Goal: Check status: Check status

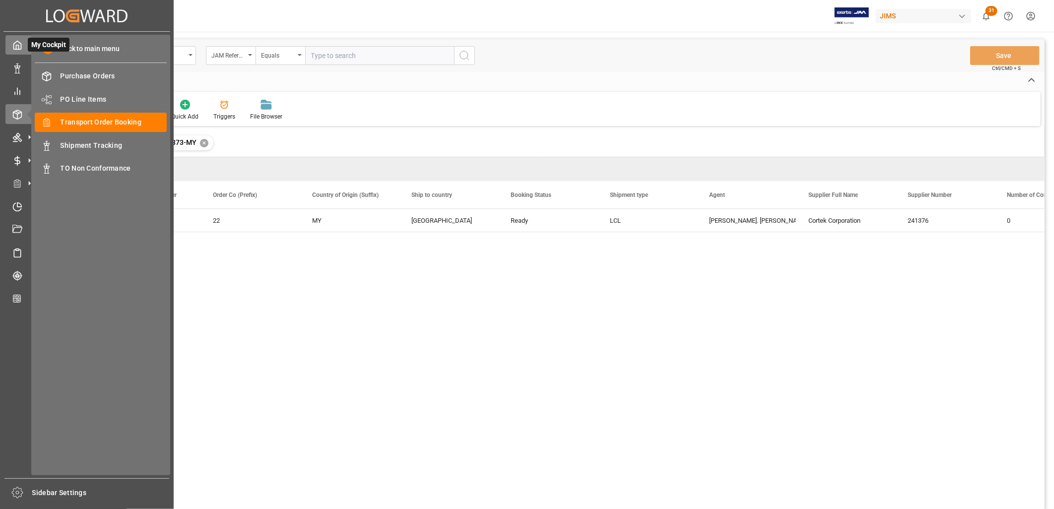
click at [15, 43] on icon at bounding box center [17, 45] width 7 height 8
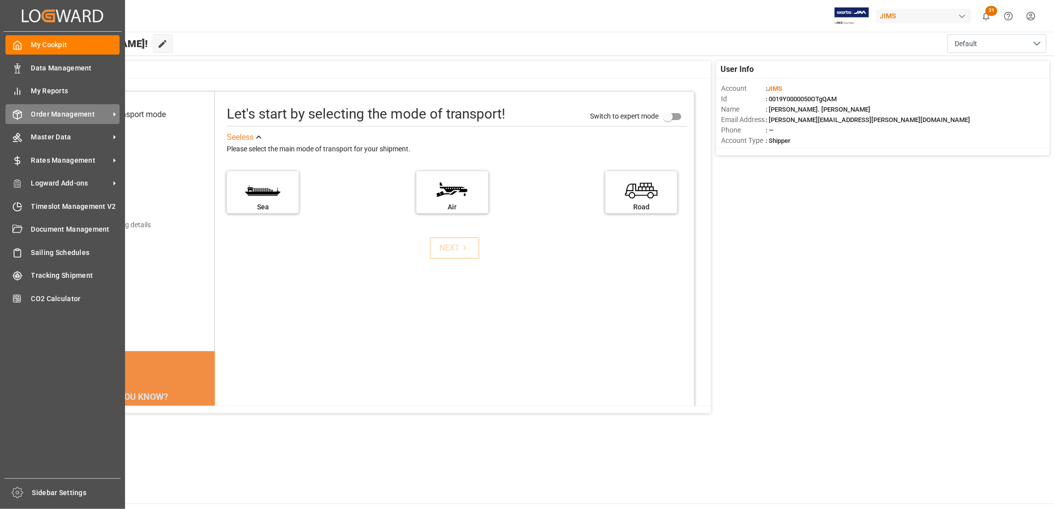
click at [73, 111] on span "Order Management" at bounding box center [70, 114] width 78 height 10
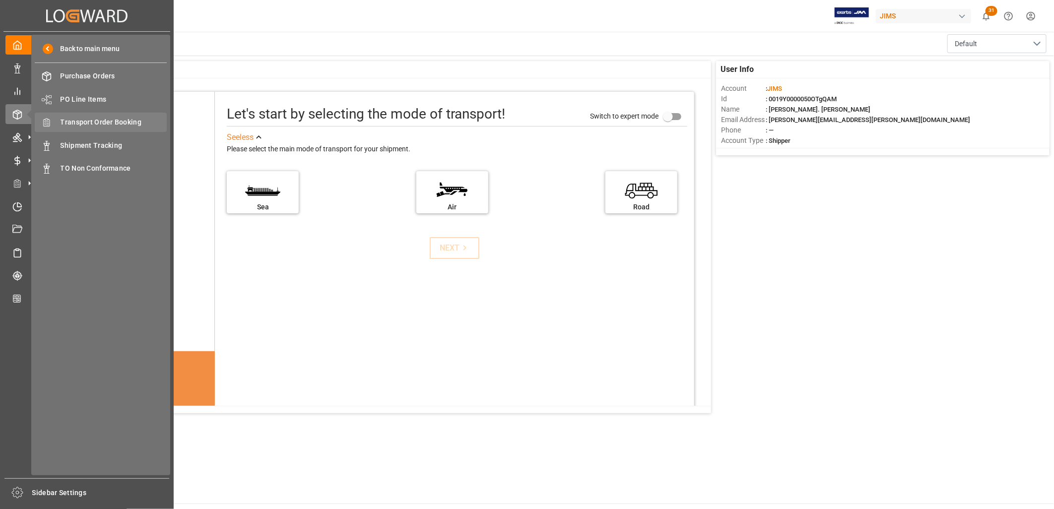
click at [129, 120] on span "Transport Order Booking" at bounding box center [114, 122] width 107 height 10
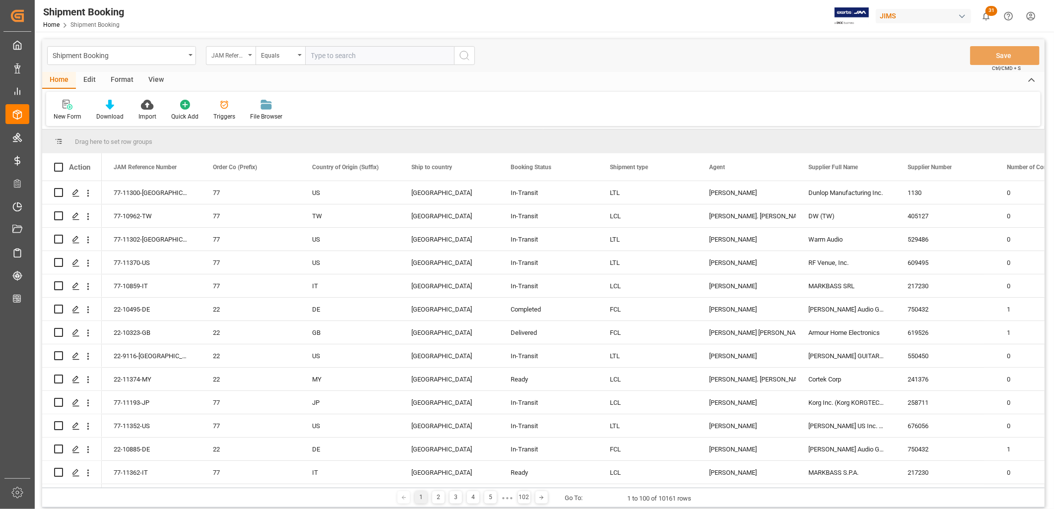
click at [252, 54] on icon "open menu" at bounding box center [250, 55] width 4 height 2
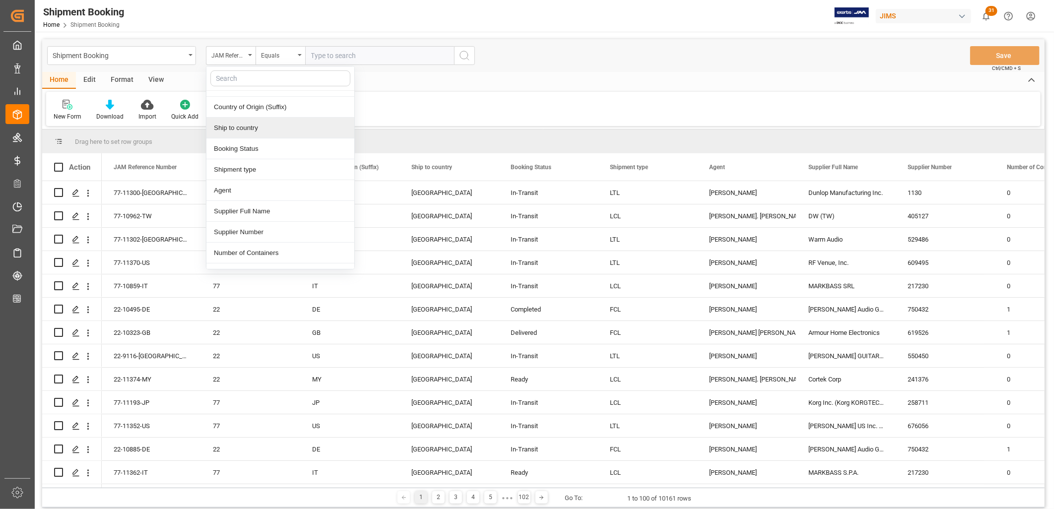
scroll to position [55, 0]
click at [254, 213] on div "Supplier Number" at bounding box center [280, 212] width 148 height 21
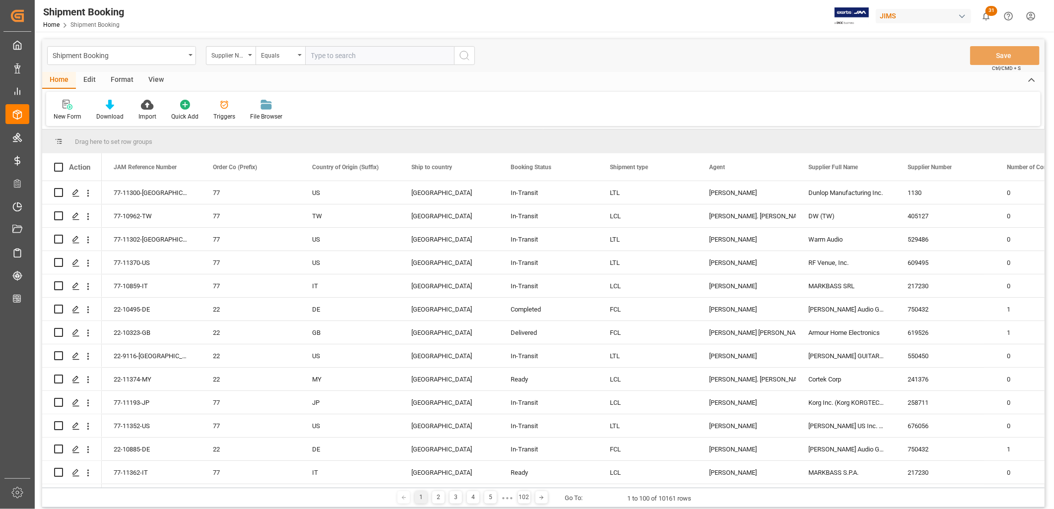
click at [326, 58] on input "text" at bounding box center [379, 55] width 149 height 19
type input "780295"
click at [464, 57] on icon "search button" at bounding box center [464, 56] width 12 height 12
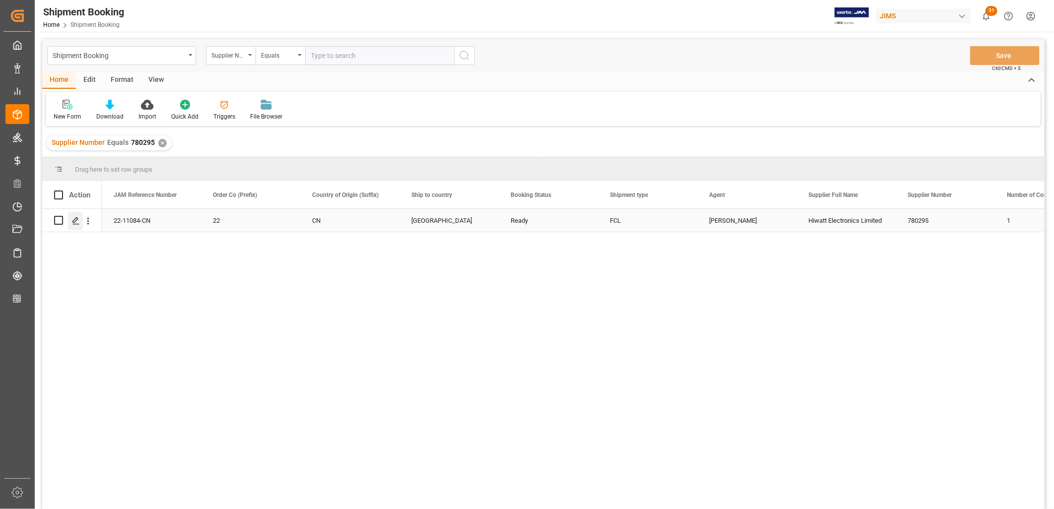
click at [76, 220] on polygon "Press SPACE to select this row." at bounding box center [75, 219] width 5 height 5
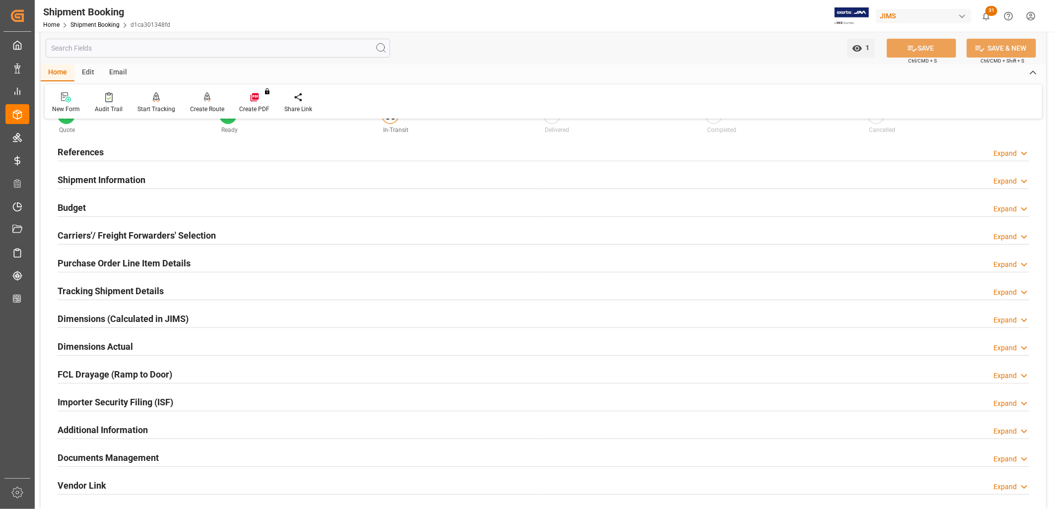
scroll to position [55, 0]
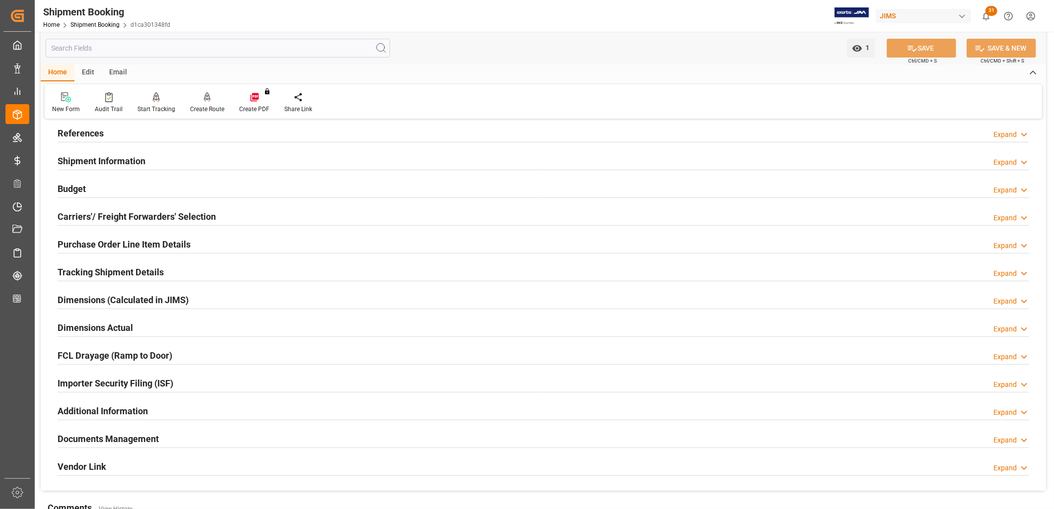
click at [85, 187] on h2 "Budget" at bounding box center [72, 188] width 28 height 13
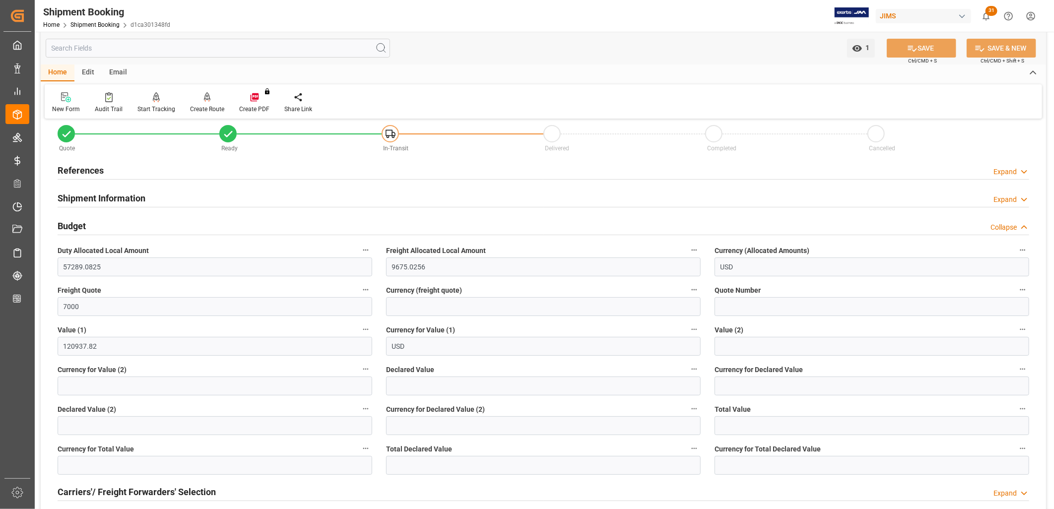
scroll to position [0, 0]
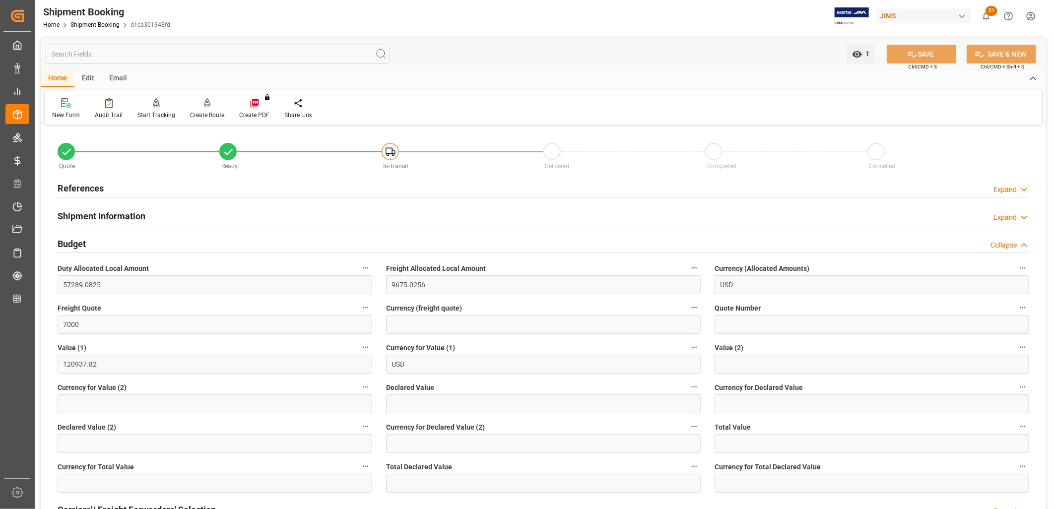
click at [93, 189] on h2 "References" at bounding box center [81, 188] width 46 height 13
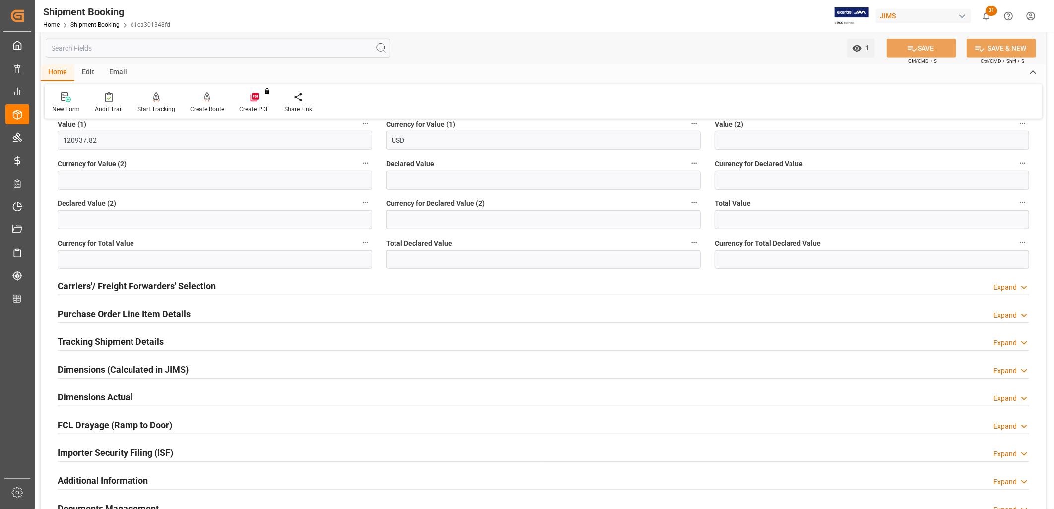
scroll to position [441, 0]
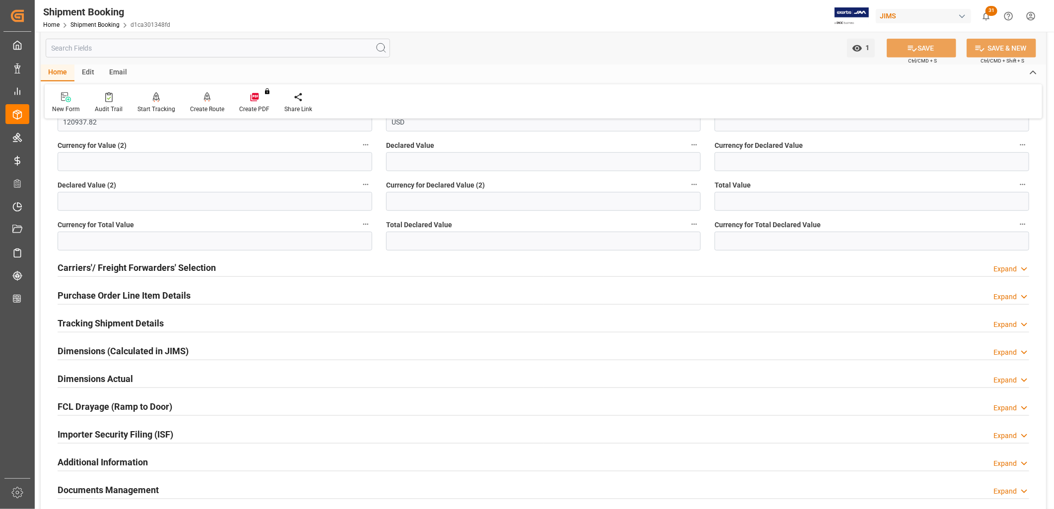
click at [165, 266] on h2 "Carriers'/ Freight Forwarders' Selection" at bounding box center [137, 267] width 158 height 13
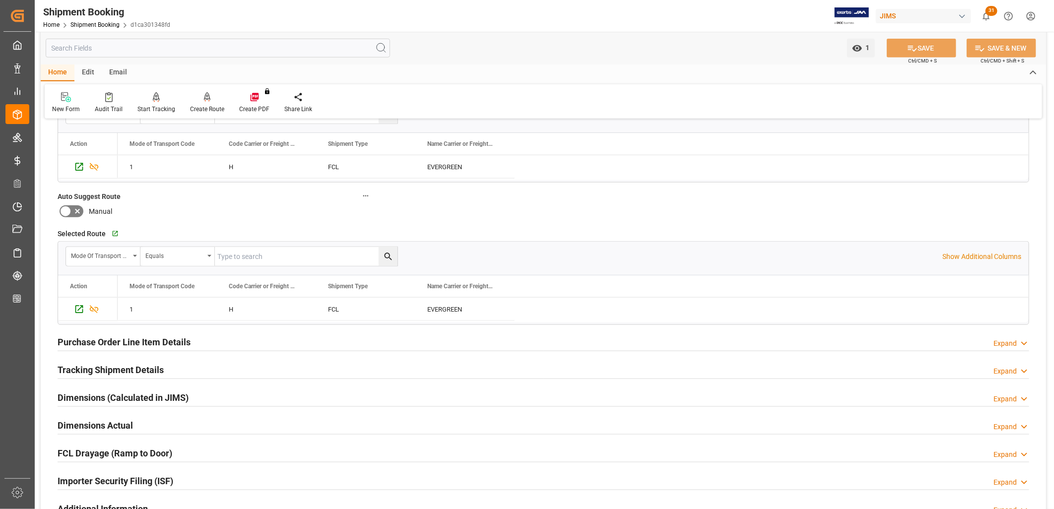
scroll to position [661, 0]
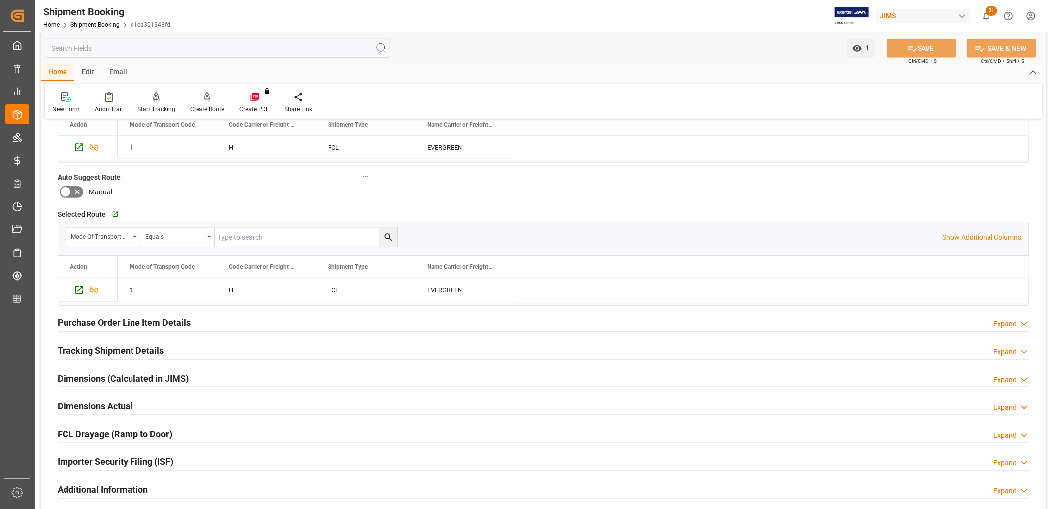
click at [140, 346] on h2 "Tracking Shipment Details" at bounding box center [111, 350] width 106 height 13
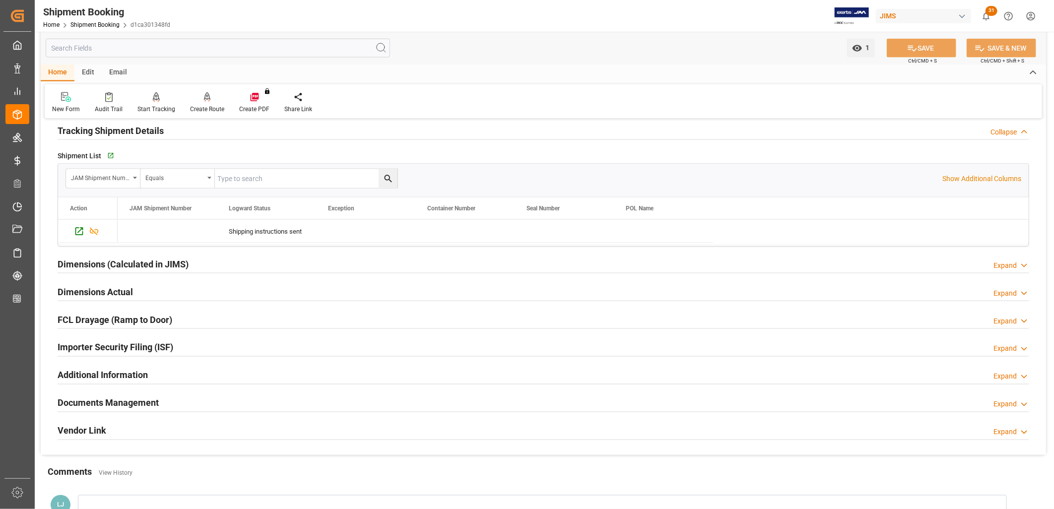
scroll to position [882, 0]
click at [140, 402] on h2 "Documents Management" at bounding box center [108, 402] width 101 height 13
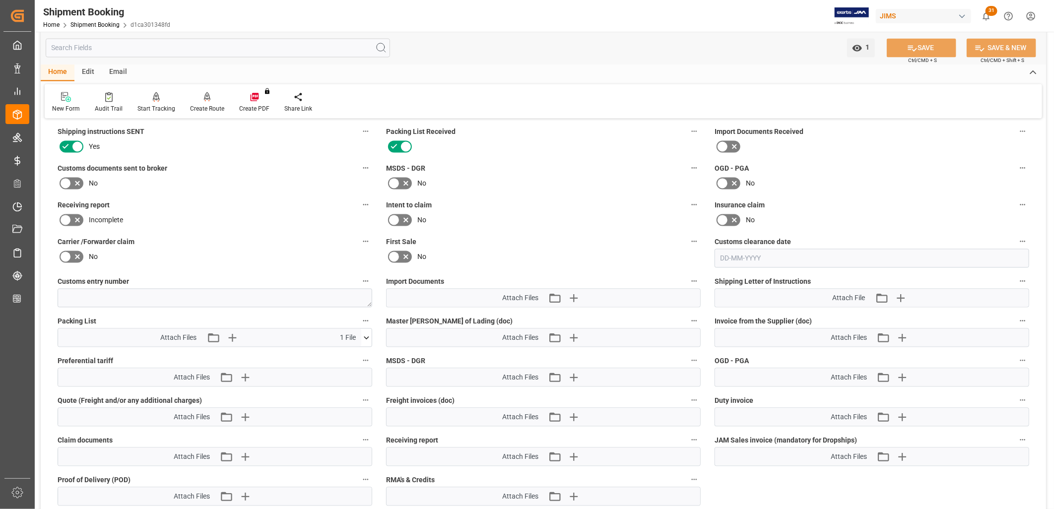
scroll to position [1102, 0]
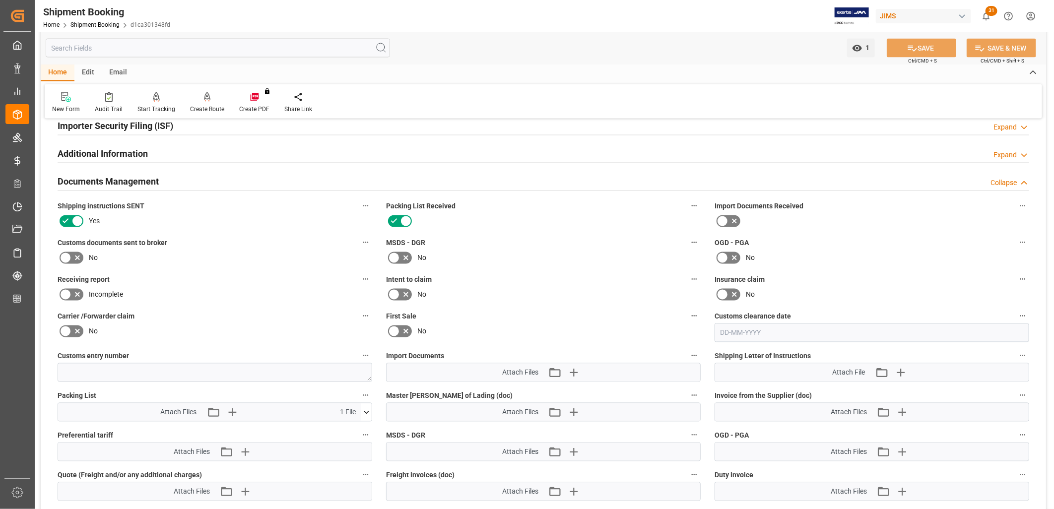
click at [404, 219] on icon at bounding box center [406, 221] width 12 height 12
click at [0, 0] on input "checkbox" at bounding box center [0, 0] width 0 height 0
click at [404, 219] on icon at bounding box center [406, 221] width 12 height 12
click at [0, 0] on input "checkbox" at bounding box center [0, 0] width 0 height 0
click at [365, 411] on icon at bounding box center [366, 412] width 5 height 3
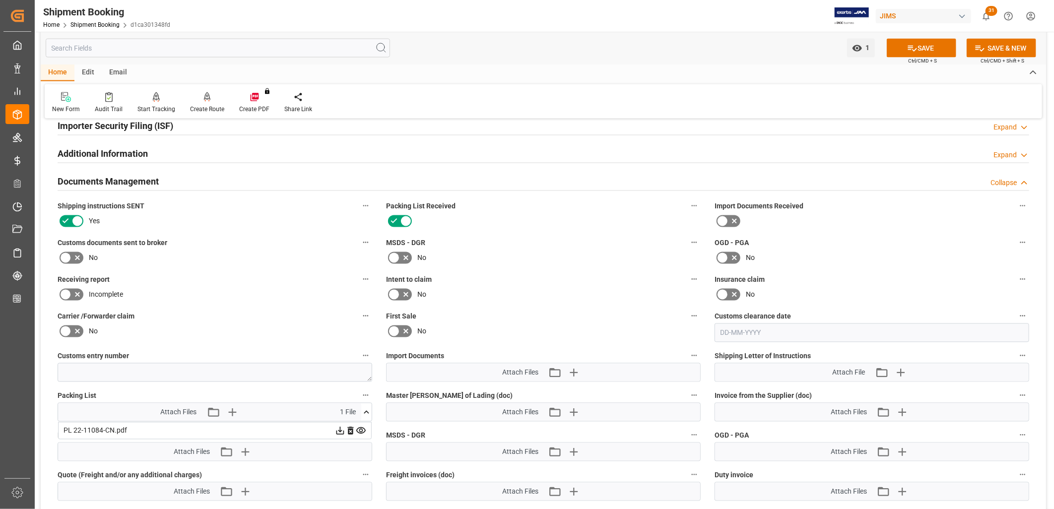
click at [361, 426] on icon at bounding box center [361, 431] width 10 height 10
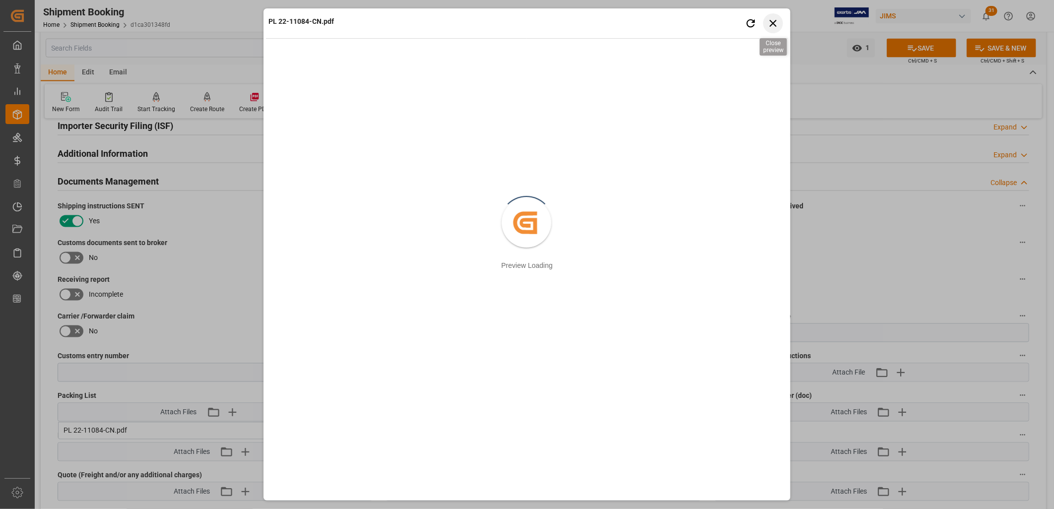
click at [776, 20] on icon "button" at bounding box center [773, 23] width 12 height 12
